Goal: Task Accomplishment & Management: Use online tool/utility

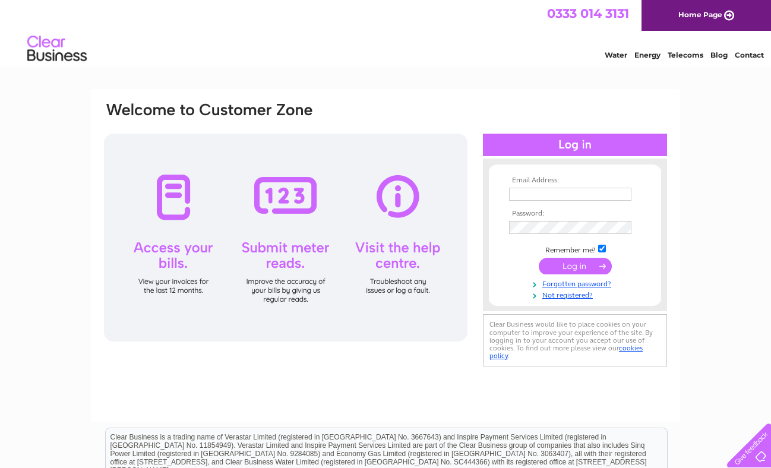
type input "[EMAIL_ADDRESS][DOMAIN_NAME]"
click at [576, 260] on input "submit" at bounding box center [575, 266] width 73 height 17
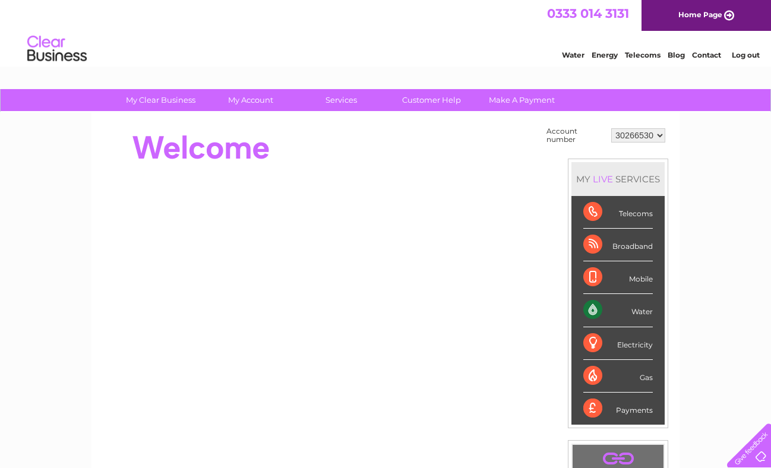
click at [635, 313] on div "Water" at bounding box center [619, 310] width 70 height 33
click at [600, 314] on div "Water" at bounding box center [619, 310] width 70 height 33
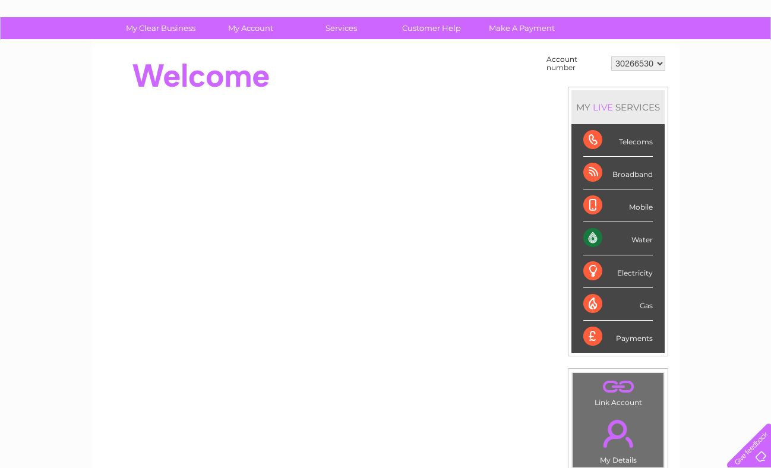
scroll to position [71, 0]
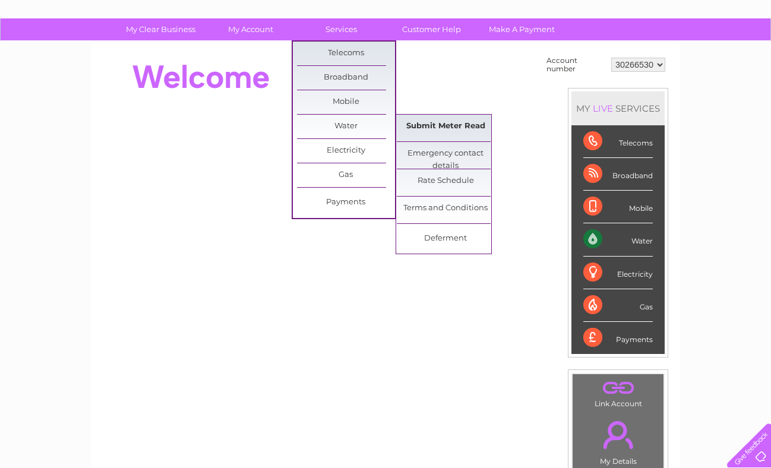
click at [437, 130] on link "Submit Meter Read" at bounding box center [446, 127] width 98 height 24
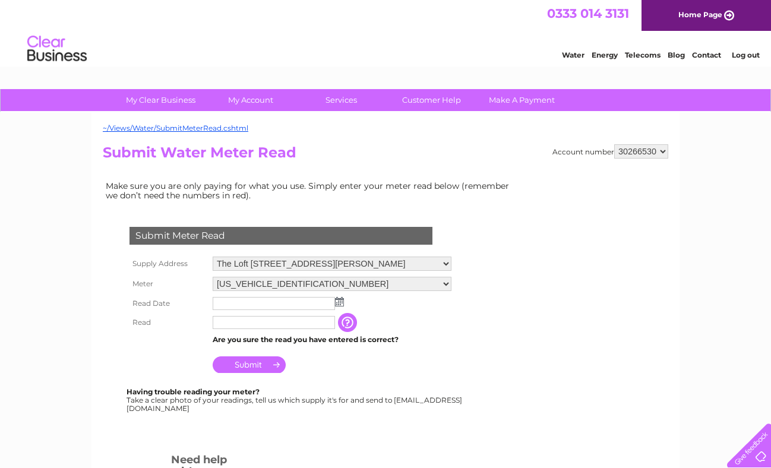
click at [339, 303] on img at bounding box center [339, 302] width 9 height 10
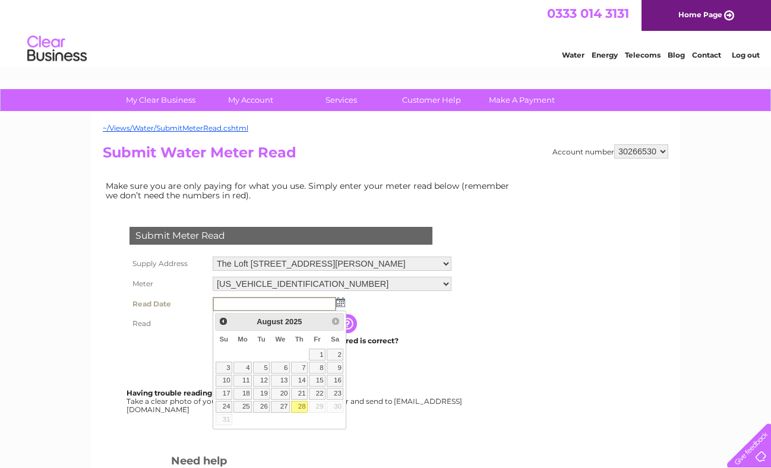
click at [299, 407] on link "28" at bounding box center [299, 407] width 17 height 12
type input "2025/08/28"
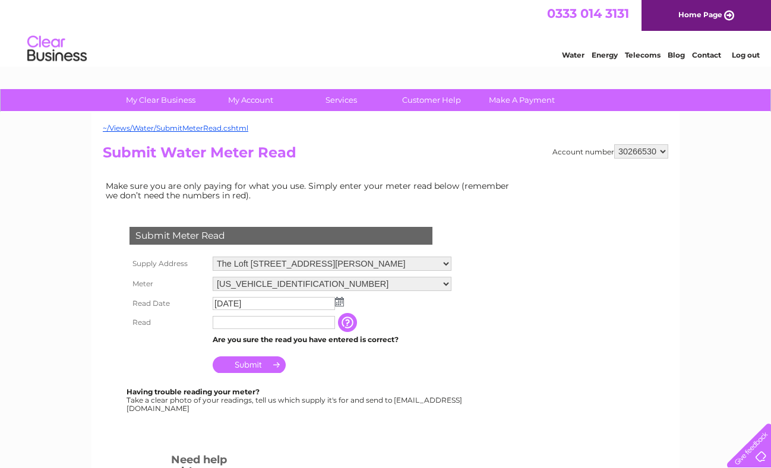
click at [270, 327] on input "text" at bounding box center [274, 322] width 122 height 13
click at [348, 325] on input "button" at bounding box center [349, 323] width 21 height 19
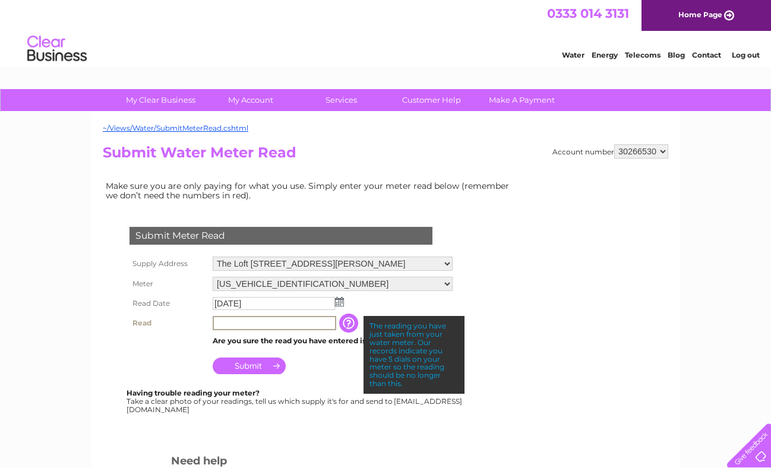
click at [248, 326] on input "text" at bounding box center [275, 323] width 124 height 14
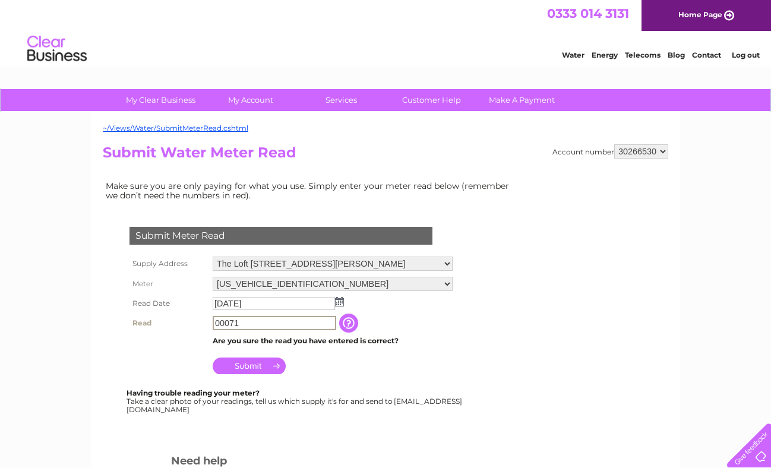
type input "00071"
click at [250, 369] on input "Submit" at bounding box center [249, 366] width 73 height 17
